Goal: Download file/media

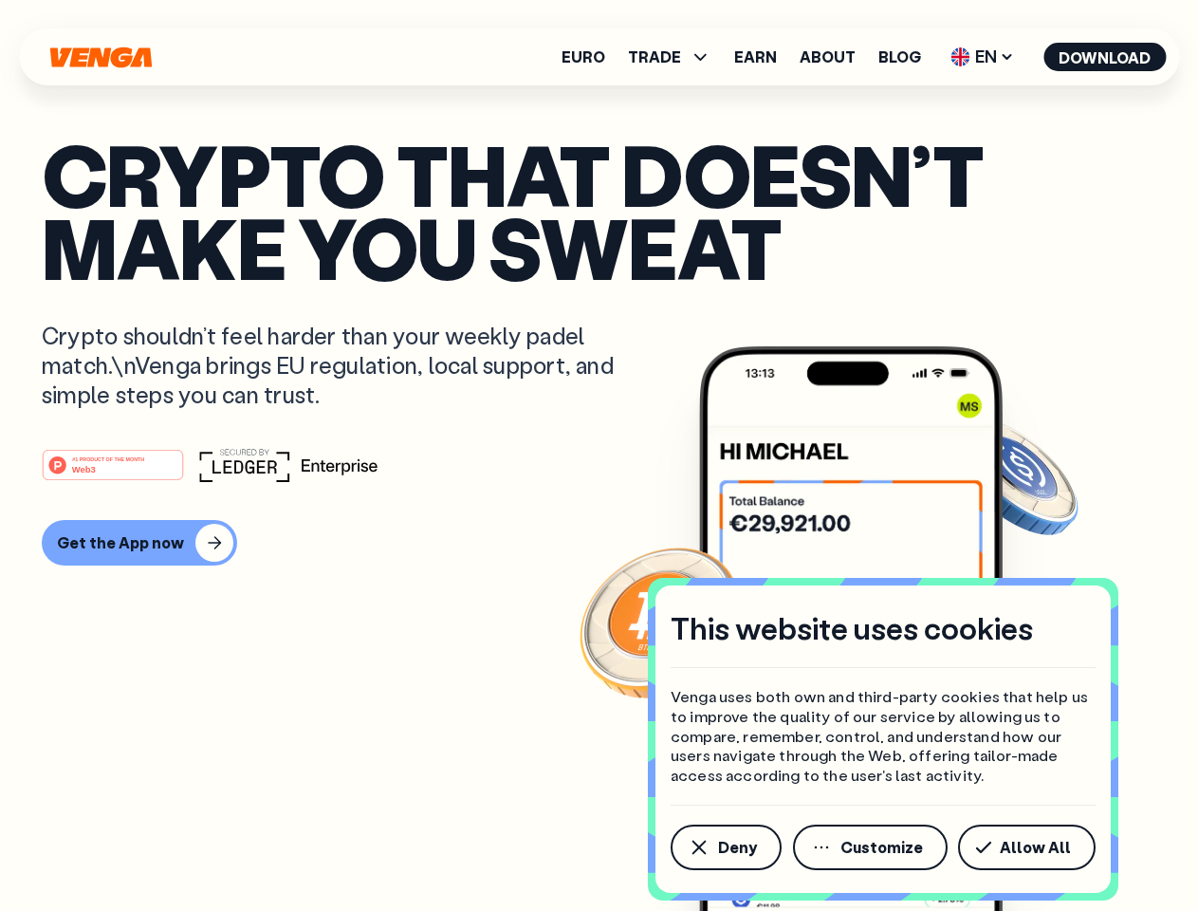
click at [599, 455] on div "#1 PRODUCT OF THE MONTH Web3" at bounding box center [599, 465] width 1115 height 34
click at [725, 847] on span "Deny" at bounding box center [737, 847] width 39 height 15
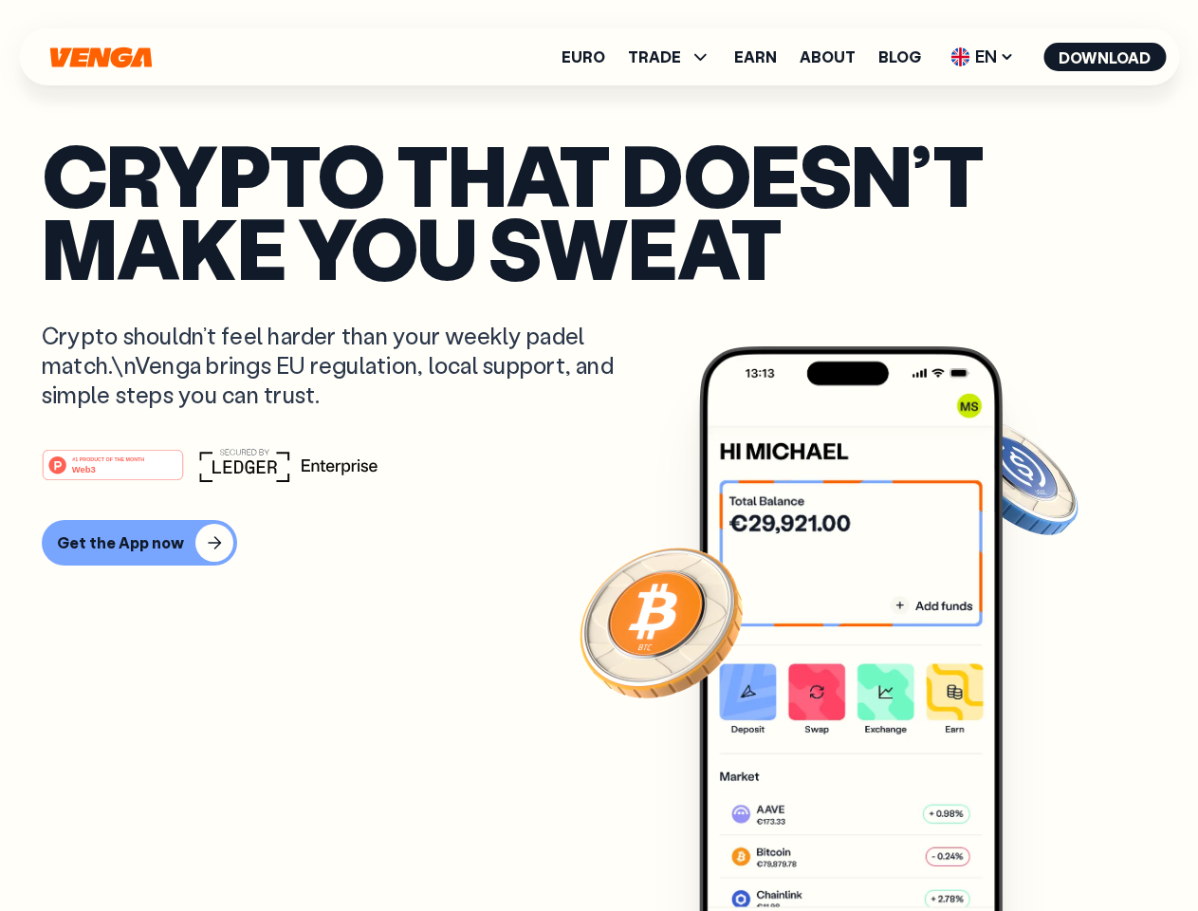
click at [872, 847] on img at bounding box center [851, 664] width 304 height 636
click at [1030, 847] on article "Crypto that doesn’t make you sweat Crypto shouldn’t feel harder than your weekl…" at bounding box center [599, 493] width 1115 height 711
click at [675, 57] on span "TRADE" at bounding box center [654, 56] width 53 height 15
click at [983, 57] on span "EN" at bounding box center [982, 57] width 77 height 30
click at [1105, 57] on button "Download" at bounding box center [1104, 57] width 122 height 28
